Goal: Task Accomplishment & Management: Manage account settings

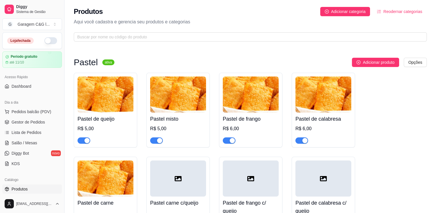
click at [184, 173] on div at bounding box center [178, 178] width 56 height 36
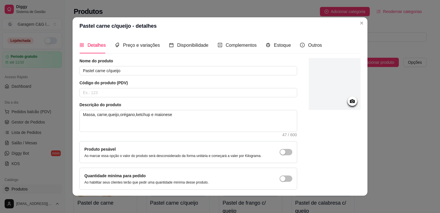
click at [225, 99] on icon at bounding box center [352, 101] width 7 height 7
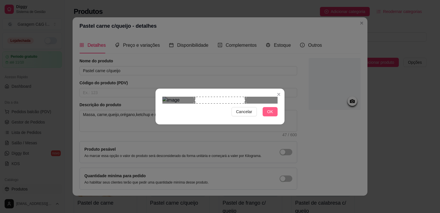
click at [225, 115] on span "OK" at bounding box center [270, 111] width 6 height 6
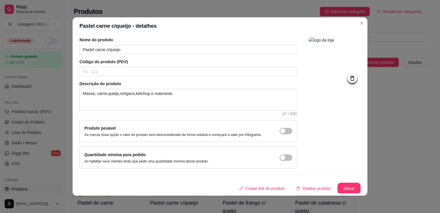
scroll to position [1, 0]
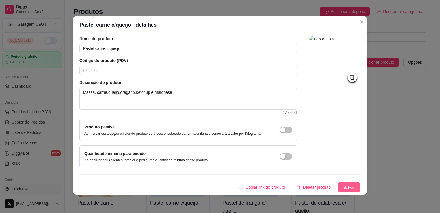
click at [225, 187] on button "Salvar" at bounding box center [349, 186] width 22 height 11
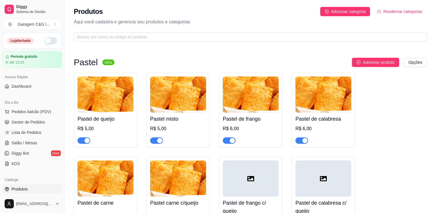
click at [225, 170] on div at bounding box center [251, 178] width 56 height 36
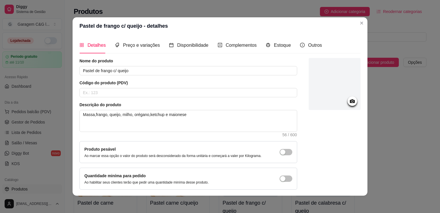
click at [225, 102] on circle at bounding box center [352, 101] width 1 height 1
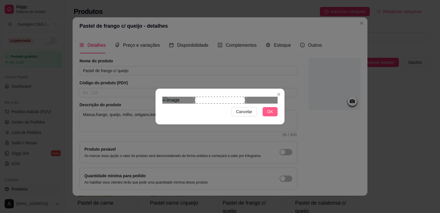
click at [225, 115] on span "OK" at bounding box center [270, 111] width 6 height 6
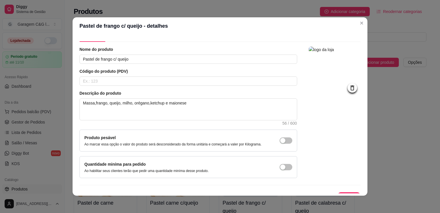
scroll to position [21, 0]
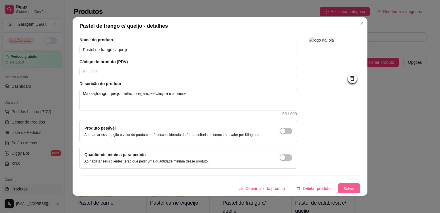
click at [225, 191] on button "Salvar" at bounding box center [349, 188] width 22 height 11
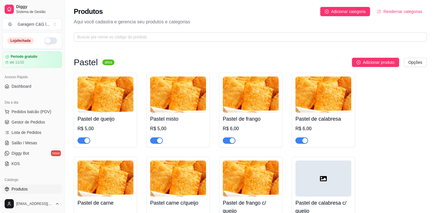
click at [225, 176] on div at bounding box center [323, 178] width 56 height 36
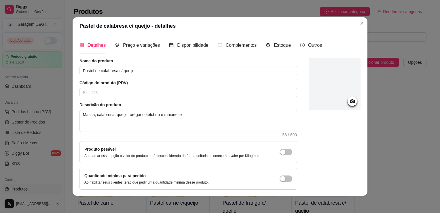
click at [225, 101] on icon at bounding box center [352, 101] width 7 height 7
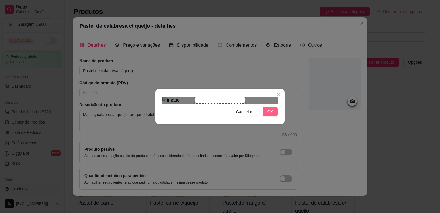
click at [225, 115] on span "OK" at bounding box center [270, 111] width 6 height 6
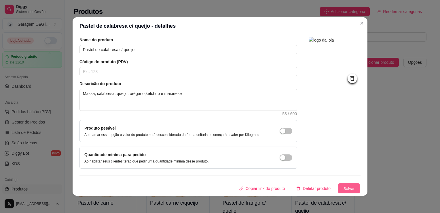
click at [225, 184] on button "Salvar" at bounding box center [349, 188] width 22 height 11
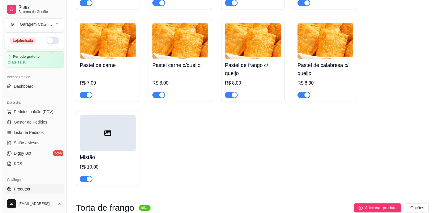
scroll to position [138, 0]
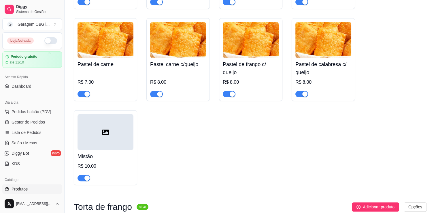
click at [115, 126] on div at bounding box center [105, 132] width 56 height 36
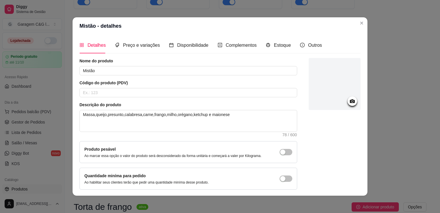
click at [225, 101] on icon at bounding box center [352, 101] width 5 height 4
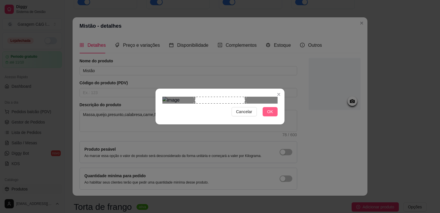
click at [225, 115] on span "OK" at bounding box center [270, 111] width 6 height 6
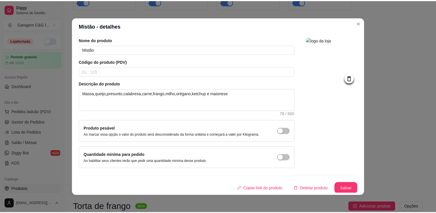
scroll to position [1, 0]
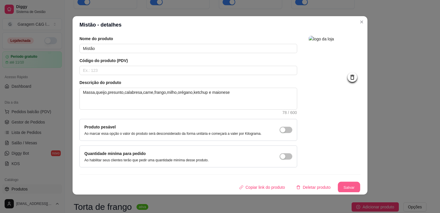
click at [225, 186] on button "Salvar" at bounding box center [349, 186] width 22 height 11
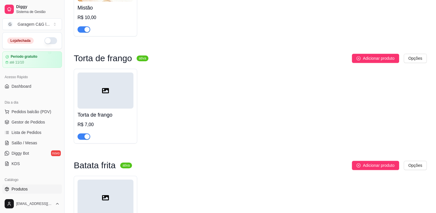
scroll to position [288, 0]
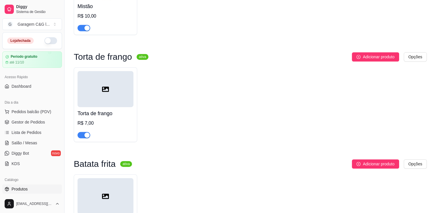
click at [111, 91] on div at bounding box center [105, 89] width 56 height 36
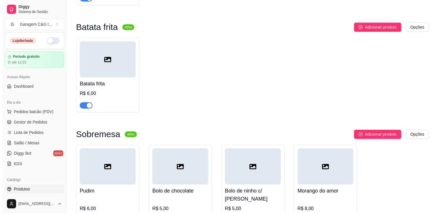
scroll to position [426, 0]
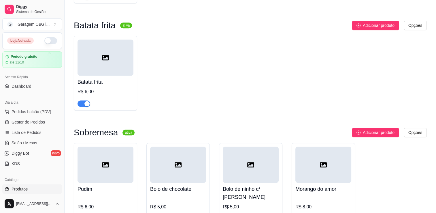
click at [113, 167] on div at bounding box center [105, 164] width 56 height 36
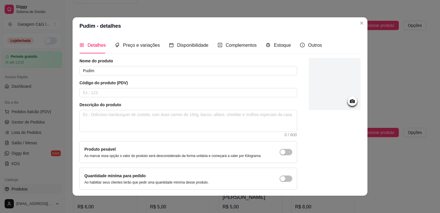
click at [225, 102] on icon at bounding box center [352, 101] width 5 height 4
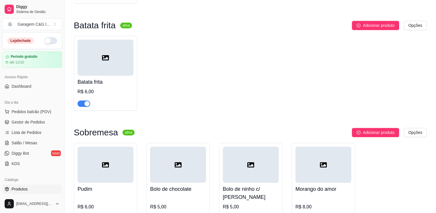
click at [115, 57] on div at bounding box center [105, 57] width 56 height 36
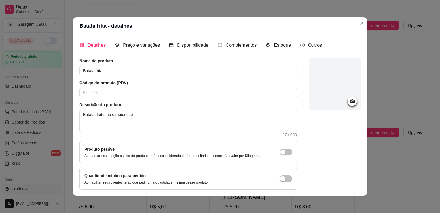
click at [225, 101] on div at bounding box center [353, 101] width 10 height 10
click at [225, 101] on circle at bounding box center [352, 101] width 1 height 1
click at [225, 102] on icon at bounding box center [352, 101] width 5 height 4
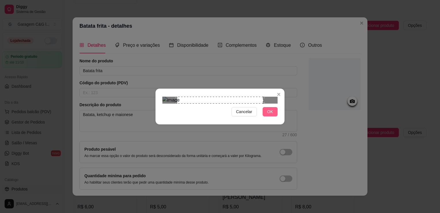
click at [225, 116] on button "OK" at bounding box center [270, 111] width 15 height 9
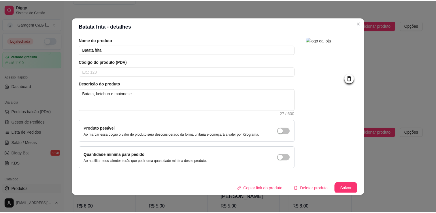
scroll to position [1, 0]
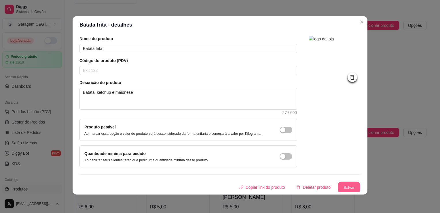
click at [225, 186] on button "Salvar" at bounding box center [349, 186] width 22 height 11
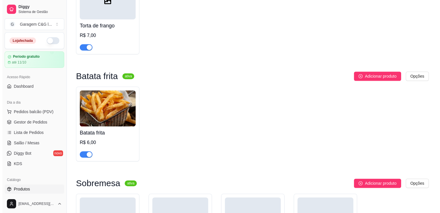
scroll to position [369, 0]
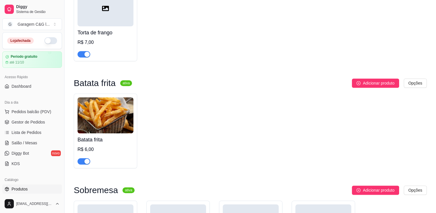
click at [103, 13] on div at bounding box center [105, 8] width 56 height 36
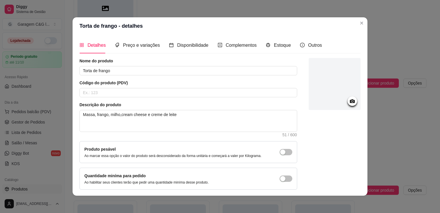
click at [225, 101] on circle at bounding box center [352, 101] width 1 height 1
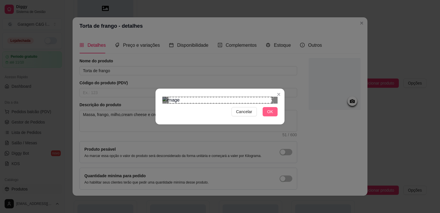
click at [225, 115] on span "OK" at bounding box center [270, 111] width 6 height 6
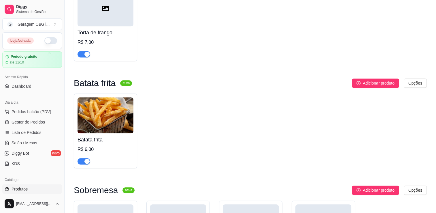
click at [127, 18] on div at bounding box center [105, 8] width 56 height 36
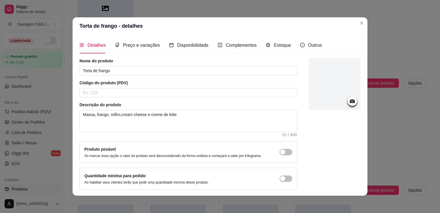
click at [225, 101] on circle at bounding box center [352, 101] width 1 height 1
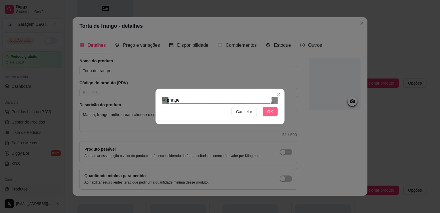
click at [225, 116] on button "OK" at bounding box center [270, 111] width 15 height 9
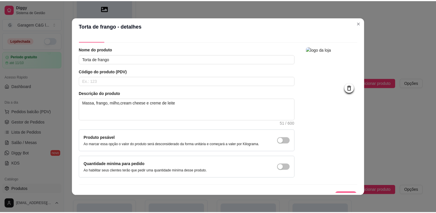
scroll to position [1, 0]
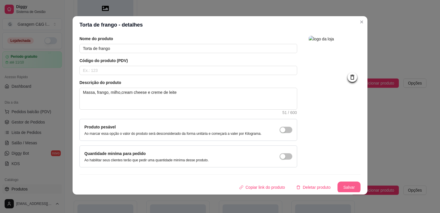
click at [225, 185] on button "Salvar" at bounding box center [349, 187] width 23 height 12
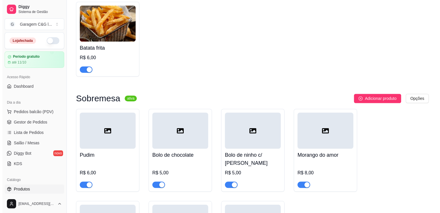
scroll to position [461, 0]
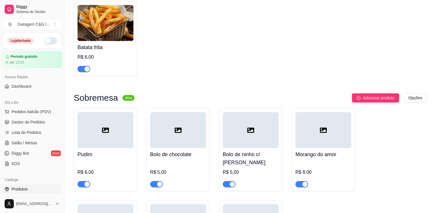
click at [109, 122] on div at bounding box center [105, 130] width 56 height 36
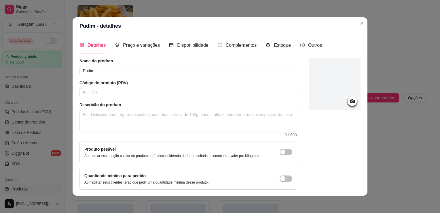
click at [225, 102] on icon at bounding box center [352, 101] width 5 height 4
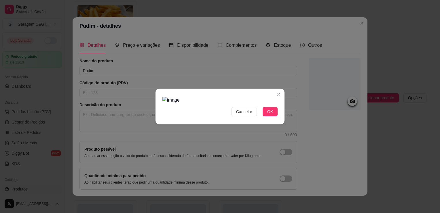
click at [225, 103] on img at bounding box center [219, 99] width 115 height 7
click at [225, 115] on span "OK" at bounding box center [270, 111] width 6 height 6
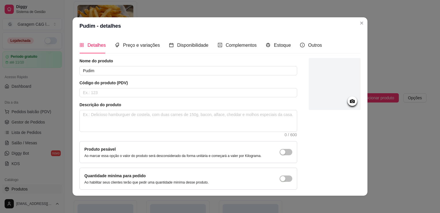
click at [225, 99] on icon at bounding box center [352, 101] width 7 height 7
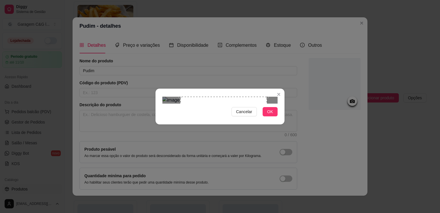
click at [225, 96] on div "Use the arrow keys to move the crop selection area" at bounding box center [223, 139] width 87 height 87
click at [225, 115] on span "OK" at bounding box center [270, 111] width 6 height 6
click at [225, 150] on div "Produto pesável Ao marcar essa opção o valor do produto será desconsiderado da …" at bounding box center [188, 152] width 208 height 12
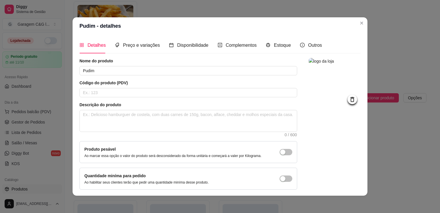
drag, startPoint x: 270, startPoint y: 150, endPoint x: 316, endPoint y: 155, distance: 46.7
click at [225, 155] on div at bounding box center [335, 123] width 52 height 131
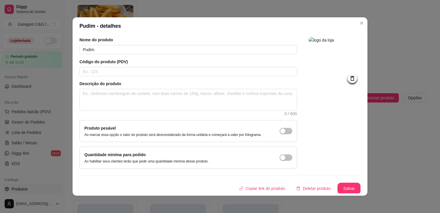
scroll to position [1, 0]
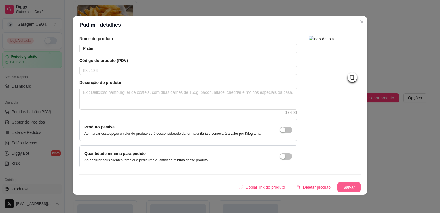
click at [225, 186] on button "Salvar" at bounding box center [349, 187] width 23 height 12
click at [225, 186] on div "Copiar link do produto Deletar produto Salvar" at bounding box center [219, 187] width 281 height 12
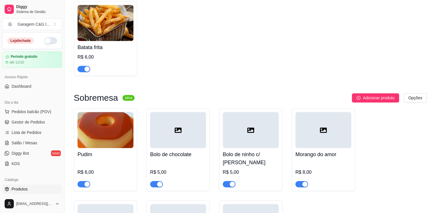
click at [174, 125] on div at bounding box center [178, 130] width 56 height 36
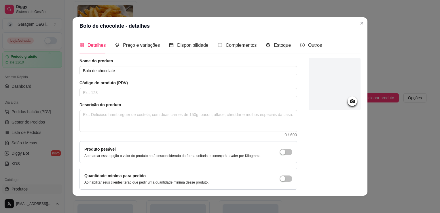
click at [225, 101] on icon at bounding box center [352, 101] width 5 height 4
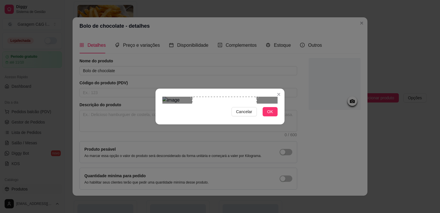
click at [225, 104] on div "Use the arrow keys to move the crop selection area" at bounding box center [224, 128] width 65 height 65
click at [225, 103] on div "Use the arrow keys to move the crop selection area" at bounding box center [233, 128] width 65 height 65
click at [225, 115] on span "OK" at bounding box center [270, 111] width 6 height 6
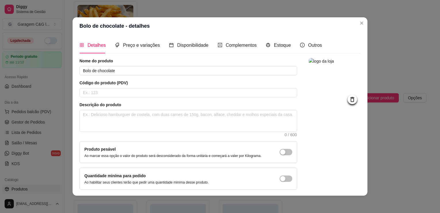
click at [225, 93] on img at bounding box center [335, 84] width 52 height 52
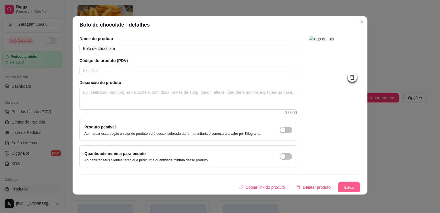
click at [225, 192] on div "Copiar link do produto Deletar produto Salvar" at bounding box center [219, 187] width 281 height 12
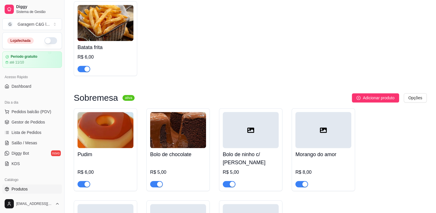
click at [225, 129] on div at bounding box center [251, 130] width 56 height 36
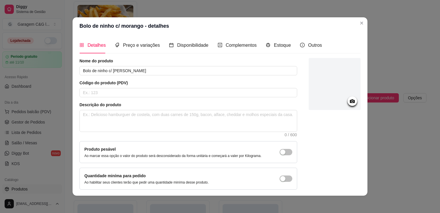
click at [225, 104] on icon at bounding box center [352, 101] width 7 height 7
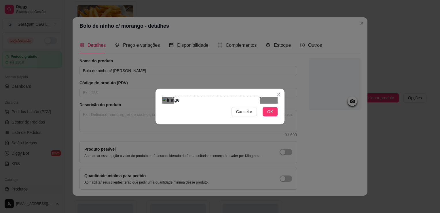
click at [225, 96] on div "Use the arrow keys to move the crop selection area" at bounding box center [217, 139] width 86 height 86
click at [225, 131] on div "Use the arrow keys to move the crop selection area" at bounding box center [220, 139] width 86 height 86
click at [225, 131] on div "Use the arrow keys to move the crop selection area" at bounding box center [218, 137] width 82 height 82
click at [225, 122] on div "Use the arrow keys to move the crop selection area" at bounding box center [216, 137] width 82 height 82
click at [217, 134] on div "Use the arrow keys to move the crop selection area" at bounding box center [218, 137] width 82 height 82
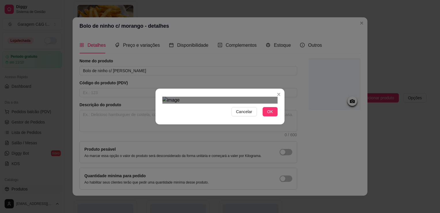
click at [217, 103] on img at bounding box center [219, 99] width 115 height 7
click at [183, 96] on img at bounding box center [219, 99] width 115 height 7
click at [225, 98] on img at bounding box center [219, 99] width 115 height 7
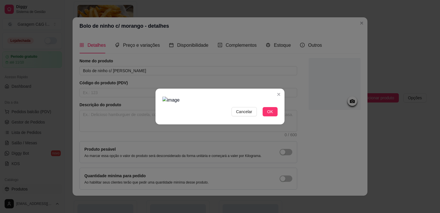
click at [225, 96] on img at bounding box center [219, 99] width 115 height 7
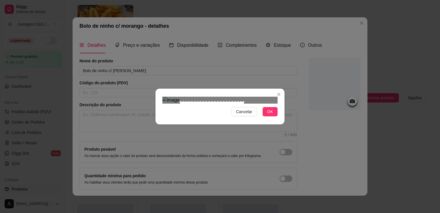
click at [180, 103] on img at bounding box center [219, 99] width 115 height 7
click at [225, 103] on div at bounding box center [219, 99] width 115 height 7
click at [221, 107] on div "Use the arrow keys to move the crop selection area" at bounding box center [218, 137] width 71 height 71
click at [220, 109] on div "Use the arrow keys to move the crop selection area" at bounding box center [216, 138] width 71 height 71
click at [225, 101] on div "Use the arrow keys to move the north east drag handle to change the crop select…" at bounding box center [254, 101] width 0 height 0
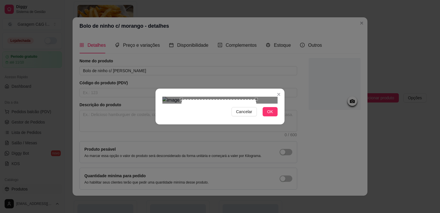
click at [225, 94] on div "Cancelar OK" at bounding box center [220, 106] width 129 height 24
click at [225, 115] on span "OK" at bounding box center [270, 111] width 6 height 6
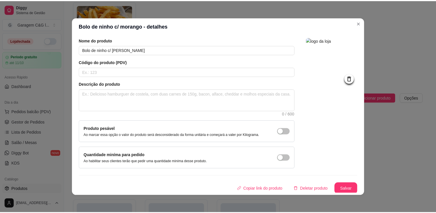
scroll to position [21, 0]
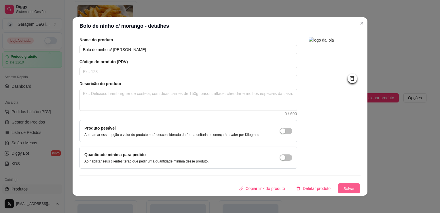
click at [225, 189] on button "Salvar" at bounding box center [349, 188] width 22 height 11
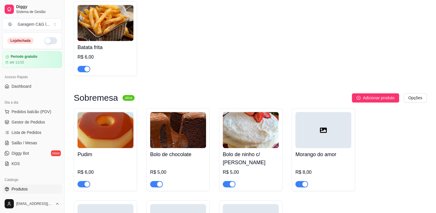
click at [225, 142] on div at bounding box center [323, 130] width 56 height 36
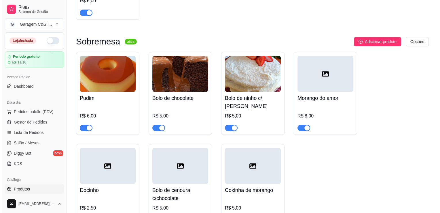
scroll to position [518, 0]
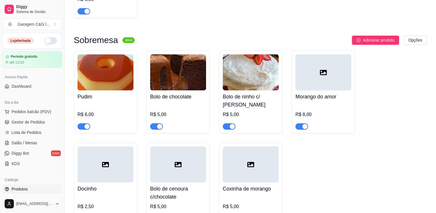
click at [190, 166] on div at bounding box center [178, 164] width 56 height 36
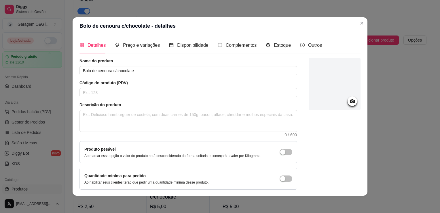
click at [225, 103] on icon at bounding box center [352, 101] width 7 height 7
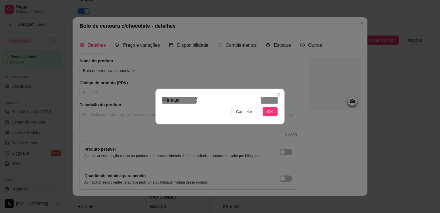
click at [225, 107] on div "Use the arrow keys to move the crop selection area" at bounding box center [228, 128] width 65 height 65
click at [225, 115] on span "OK" at bounding box center [270, 111] width 6 height 6
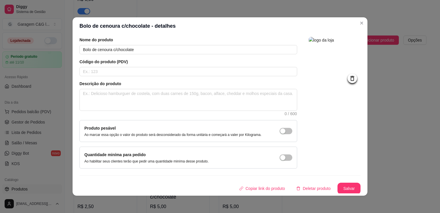
scroll to position [1, 0]
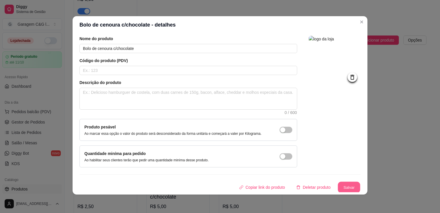
click at [225, 185] on button "Salvar" at bounding box center [349, 186] width 22 height 11
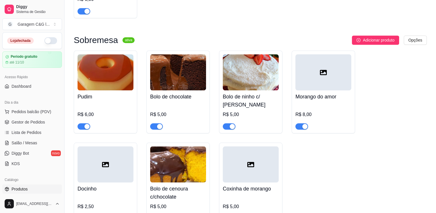
click at [225, 92] on div "Morango do amor R$ 8,00" at bounding box center [323, 109] width 56 height 39
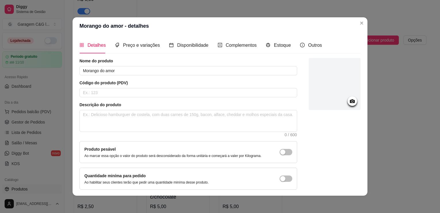
click at [225, 101] on icon at bounding box center [352, 101] width 5 height 4
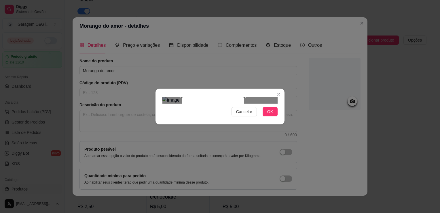
click at [225, 103] on div at bounding box center [219, 99] width 115 height 7
click at [206, 96] on div at bounding box center [219, 99] width 115 height 7
click at [225, 117] on div "Use the arrow keys to move the crop selection area" at bounding box center [230, 136] width 38 height 38
click at [225, 116] on div "Use the arrow keys to move the crop selection area" at bounding box center [232, 135] width 38 height 38
click at [225, 116] on button "OK" at bounding box center [270, 111] width 15 height 9
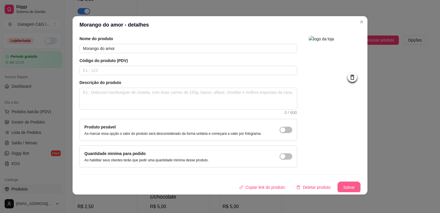
click at [225, 182] on button "Salvar" at bounding box center [349, 187] width 23 height 12
click at [225, 182] on button "Salvar" at bounding box center [349, 186] width 22 height 11
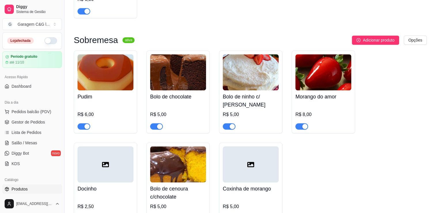
click at [225, 163] on div at bounding box center [251, 164] width 56 height 36
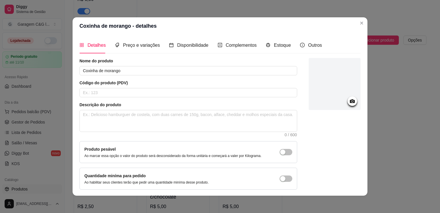
click at [225, 101] on icon at bounding box center [352, 101] width 7 height 7
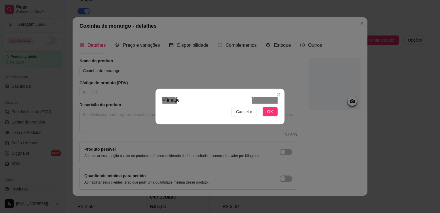
click at [225, 103] on div at bounding box center [219, 99] width 115 height 7
click at [221, 100] on div "Use the arrow keys to move the crop selection area" at bounding box center [217, 136] width 75 height 75
click at [194, 96] on div at bounding box center [219, 99] width 115 height 7
click at [211, 106] on div "Use the arrow keys to move the crop selection area" at bounding box center [224, 137] width 62 height 62
click at [195, 106] on div "Use the arrow keys to move the crop selection area" at bounding box center [224, 137] width 62 height 62
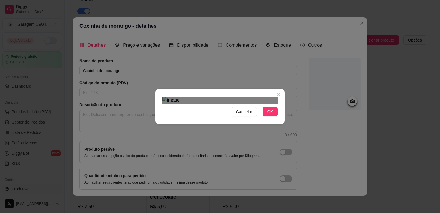
click at [198, 111] on div "Use the arrow keys to move the north west drag handle to change the crop select…" at bounding box center [198, 111] width 0 height 0
click at [220, 109] on div "Use the arrow keys to move the crop selection area" at bounding box center [223, 136] width 55 height 55
click at [225, 115] on span "OK" at bounding box center [270, 111] width 6 height 6
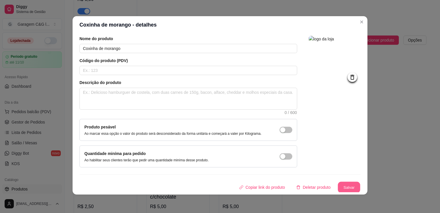
click at [225, 185] on button "Salvar" at bounding box center [349, 186] width 22 height 11
click at [225, 185] on div "Copiar link do produto Deletar produto Salvar" at bounding box center [219, 187] width 281 height 12
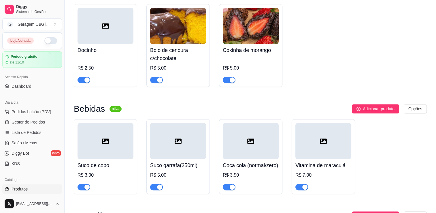
scroll to position [668, 0]
